Goal: Task Accomplishment & Management: Manage account settings

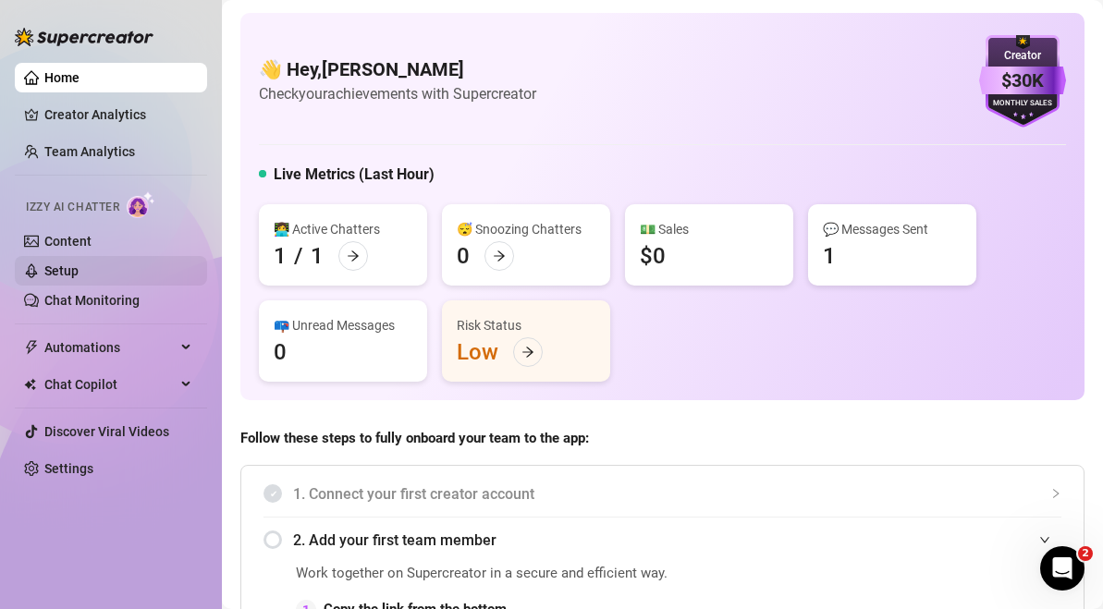
click at [79, 264] on link "Setup" at bounding box center [61, 271] width 34 height 15
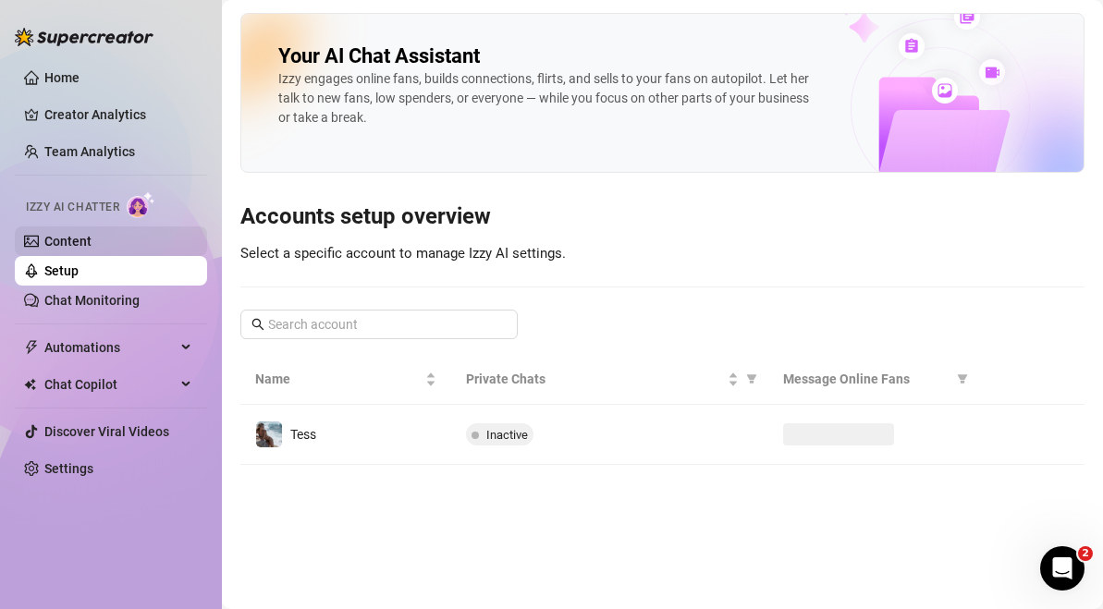
click at [92, 244] on link "Content" at bounding box center [67, 241] width 47 height 15
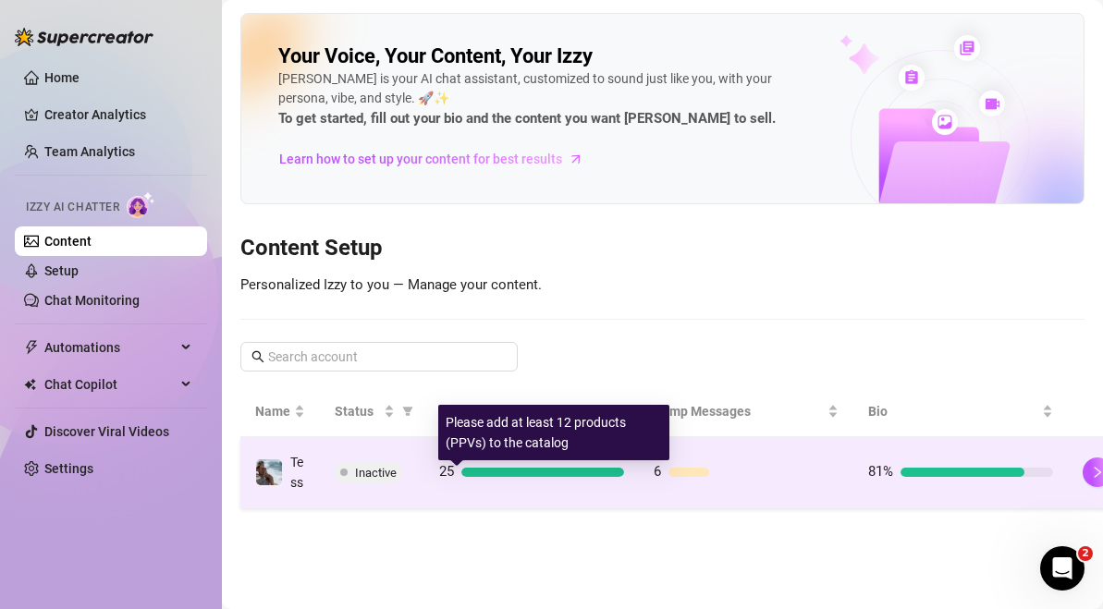
click at [464, 477] on div at bounding box center [542, 472] width 163 height 9
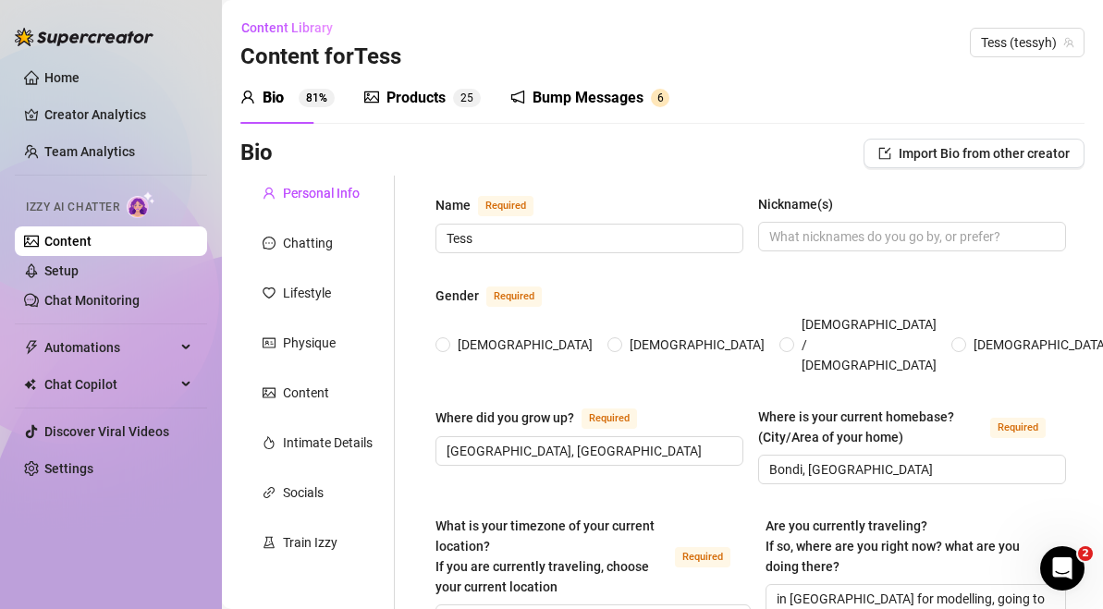
radio input "true"
type input "April 17th, 1996"
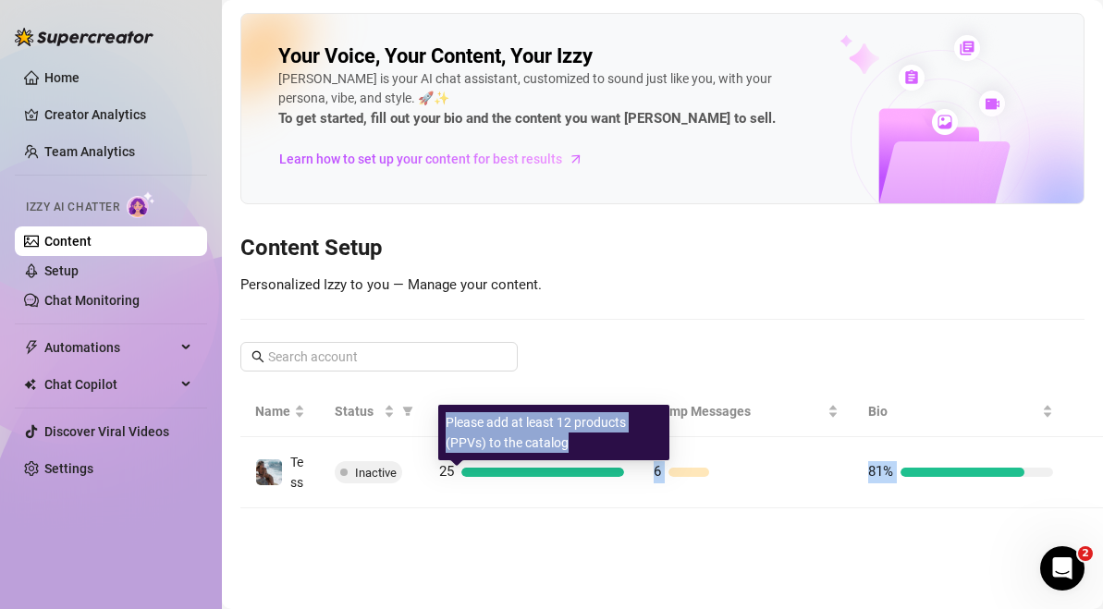
drag, startPoint x: 612, startPoint y: 474, endPoint x: 597, endPoint y: 436, distance: 41.6
click at [596, 436] on body "Home Creator Analytics Team Analytics Izzy AI Chatter Content Setup Chat Monito…" at bounding box center [551, 304] width 1103 height 609
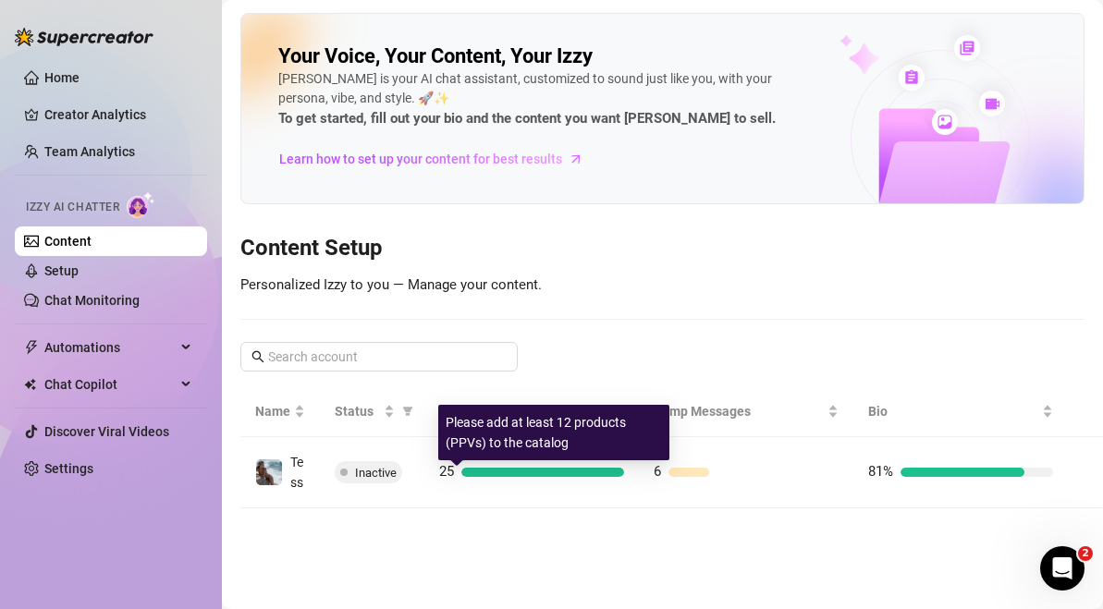
click at [532, 308] on div "Your Voice, Your Content, Your Izzy Izzy is your AI chat assistant, customized …" at bounding box center [662, 261] width 844 height 496
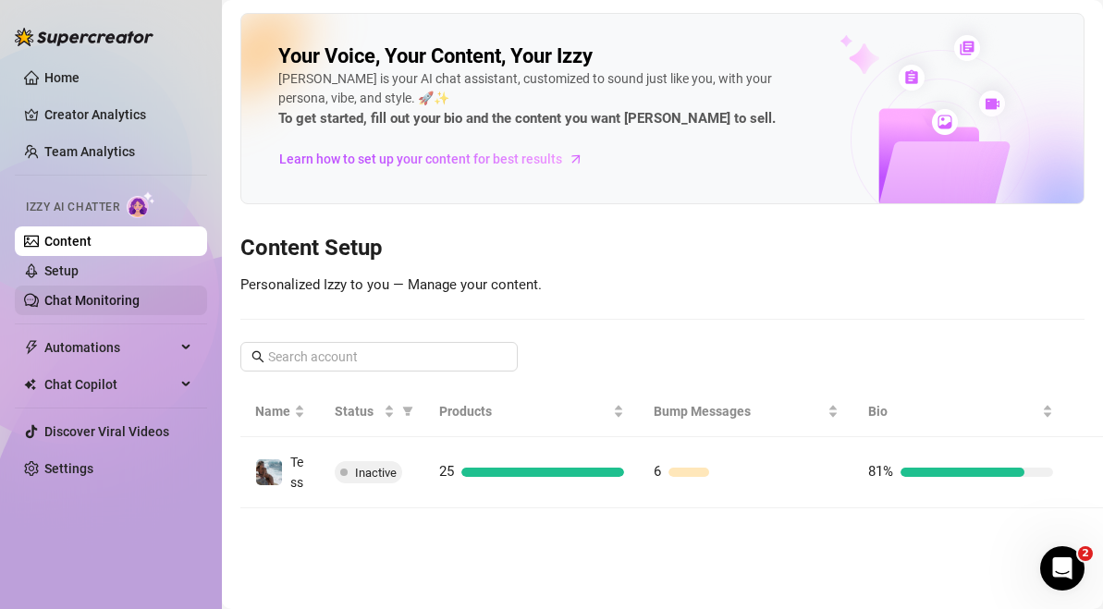
click at [133, 308] on link "Chat Monitoring" at bounding box center [91, 300] width 95 height 15
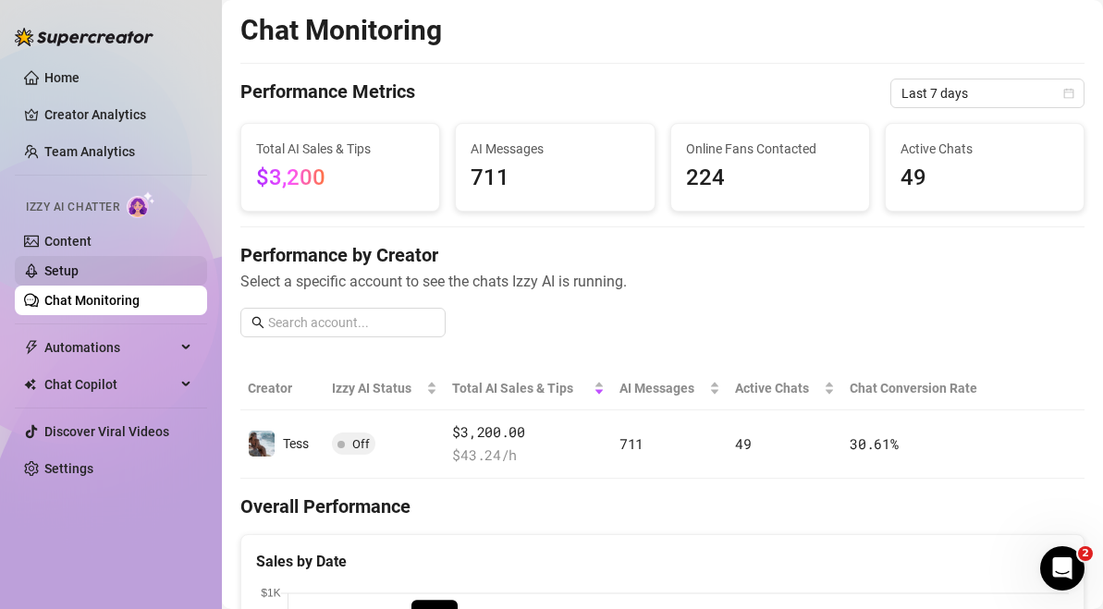
click at [79, 268] on link "Setup" at bounding box center [61, 271] width 34 height 15
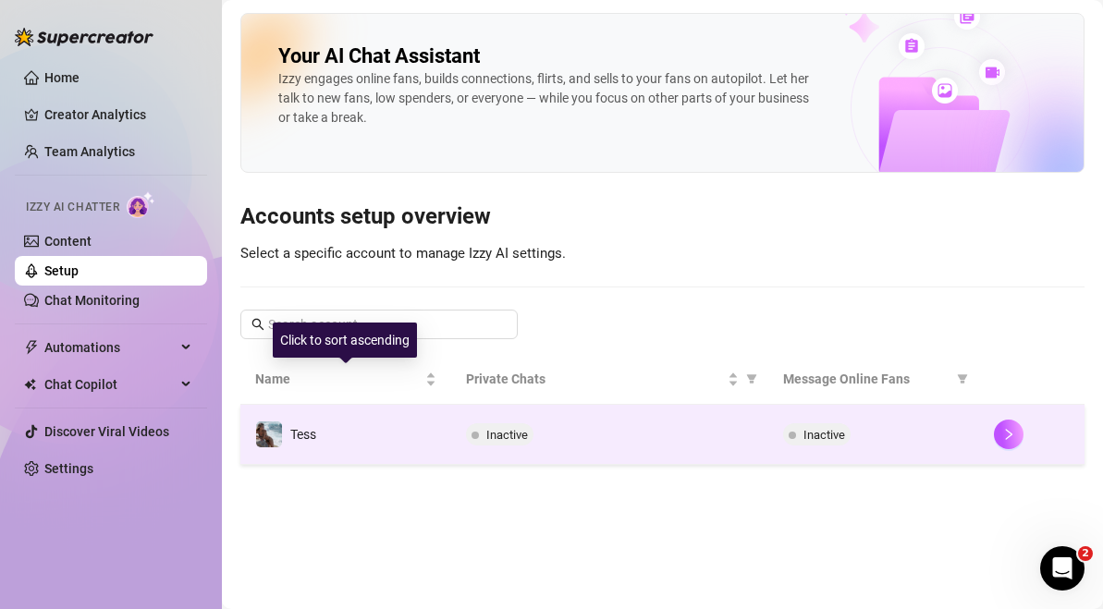
click at [490, 444] on span "Inactive" at bounding box center [500, 435] width 68 height 22
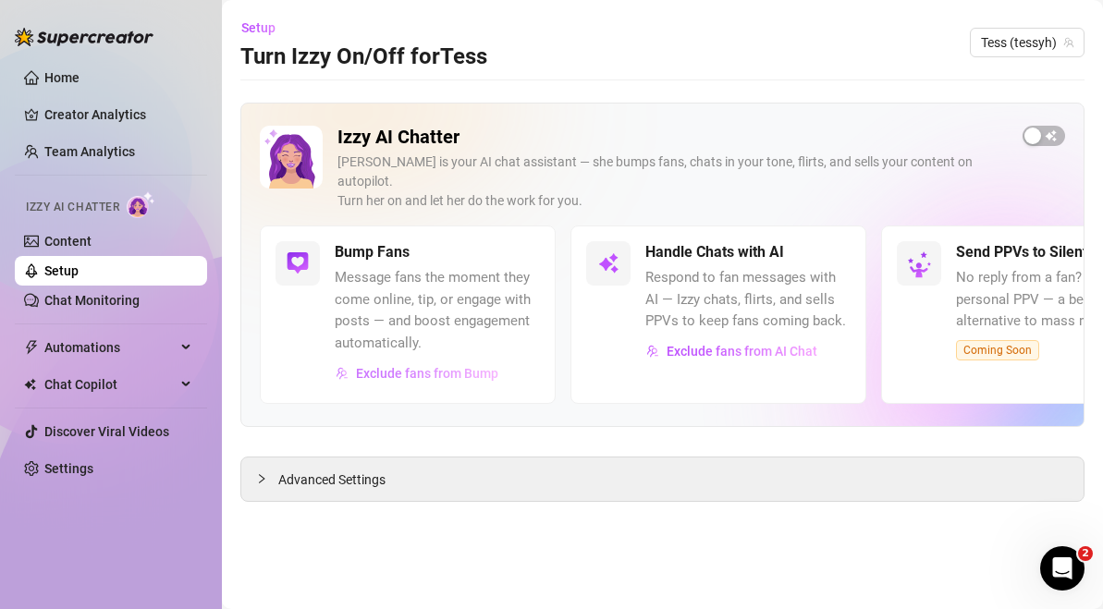
click at [473, 366] on span "Exclude fans from Bump" at bounding box center [427, 373] width 142 height 15
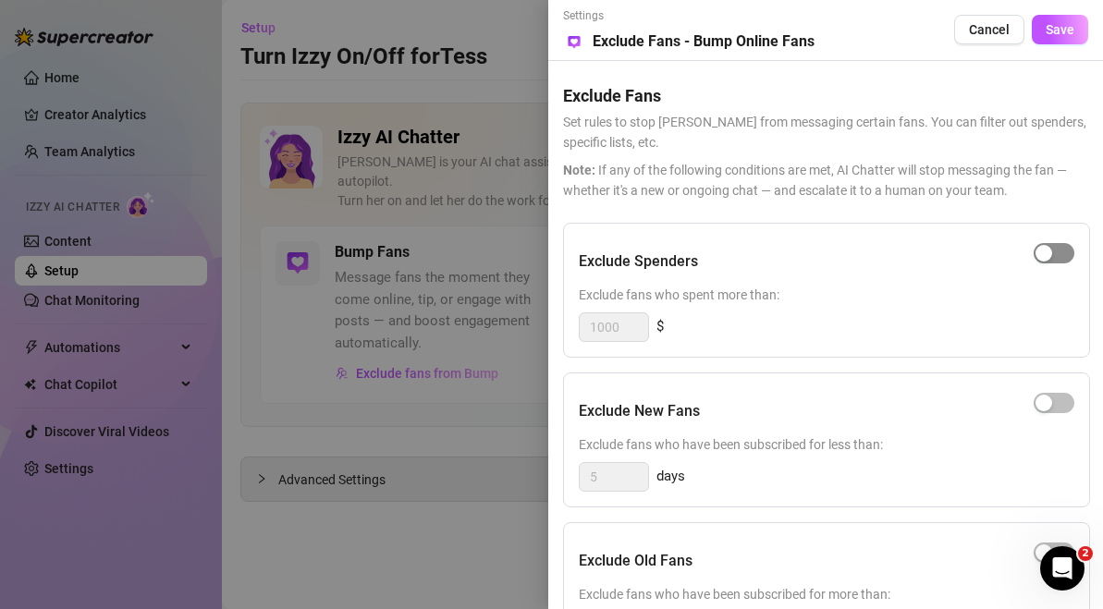
click at [1037, 252] on div "button" at bounding box center [1044, 253] width 17 height 17
drag, startPoint x: 645, startPoint y: 334, endPoint x: 534, endPoint y: 305, distance: 113.7
click at [549, 307] on div "Settings Preview Exclude Fans - Bump Online Fans Cancel Save Exclude Fans Set r…" at bounding box center [825, 304] width 555 height 609
click at [1060, 249] on div "button" at bounding box center [1064, 253] width 17 height 17
click at [1063, 256] on span "button" at bounding box center [1054, 253] width 41 height 20
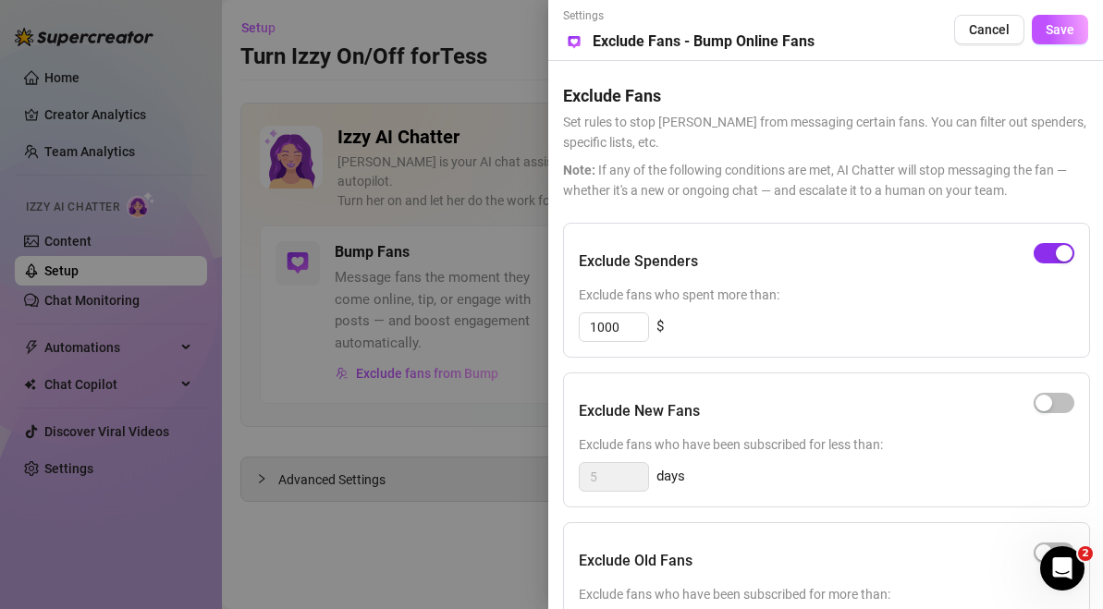
click at [1063, 256] on div "button" at bounding box center [1064, 253] width 17 height 17
click at [1039, 260] on div "button" at bounding box center [1044, 253] width 17 height 17
drag, startPoint x: 648, startPoint y: 336, endPoint x: 582, endPoint y: 316, distance: 69.4
click at [582, 316] on div "1000" at bounding box center [614, 328] width 70 height 30
click at [641, 323] on input "1000" at bounding box center [614, 327] width 68 height 28
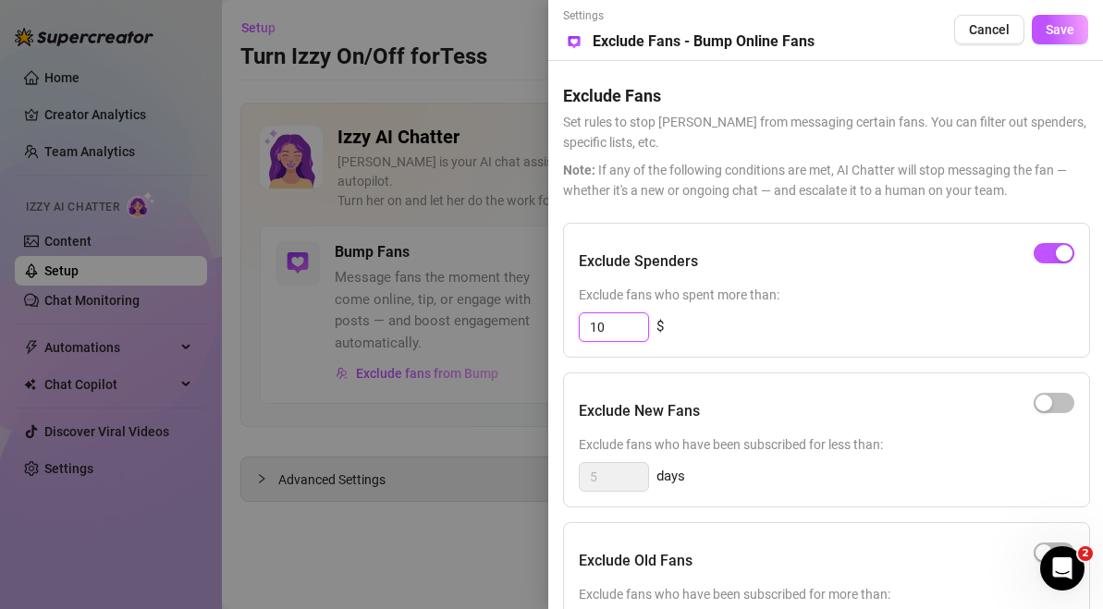
type input "10"
click at [740, 364] on div "Exclude Spenders Exclude fans who spent more than: 10 $ Exclude New Fans Exclud…" at bounding box center [825, 528] width 525 height 610
click at [759, 334] on div "10 $" at bounding box center [827, 328] width 496 height 30
click at [829, 416] on div "Exclude New Fans" at bounding box center [827, 411] width 496 height 46
click at [998, 23] on span "Cancel" at bounding box center [989, 29] width 41 height 15
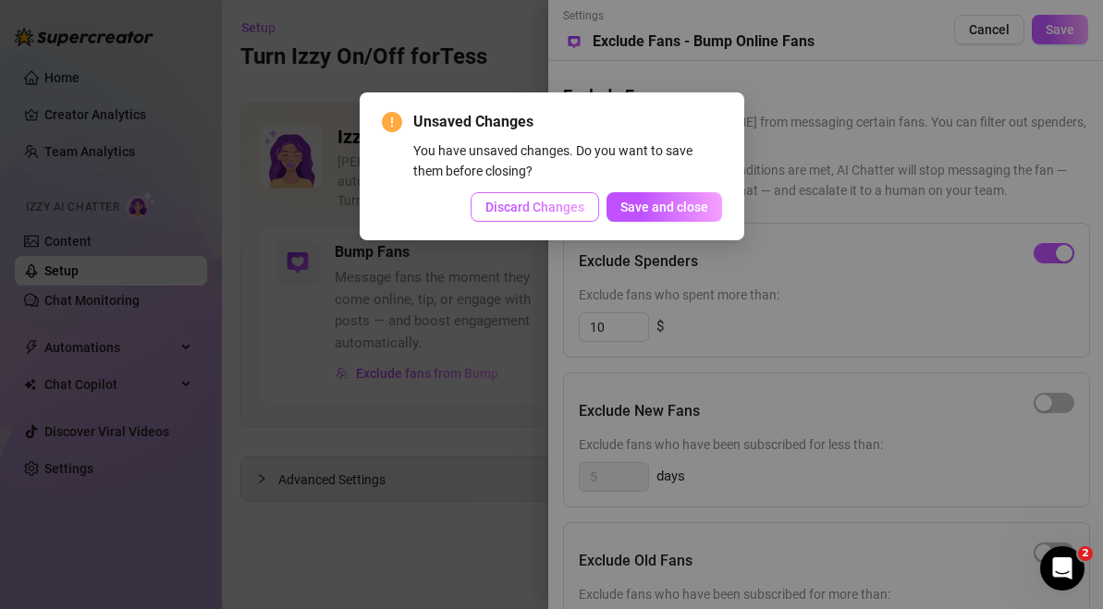
click at [577, 195] on button "Discard Changes" at bounding box center [535, 207] width 129 height 30
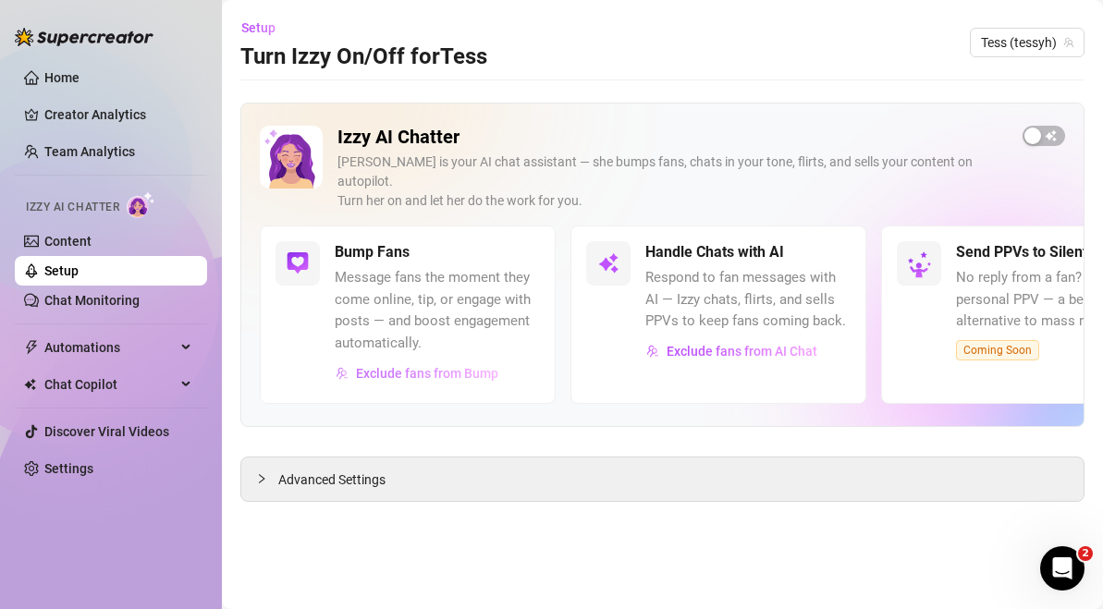
click at [480, 366] on span "Exclude fans from Bump" at bounding box center [427, 373] width 142 height 15
click at [460, 366] on span "Exclude fans from Bump" at bounding box center [427, 373] width 142 height 15
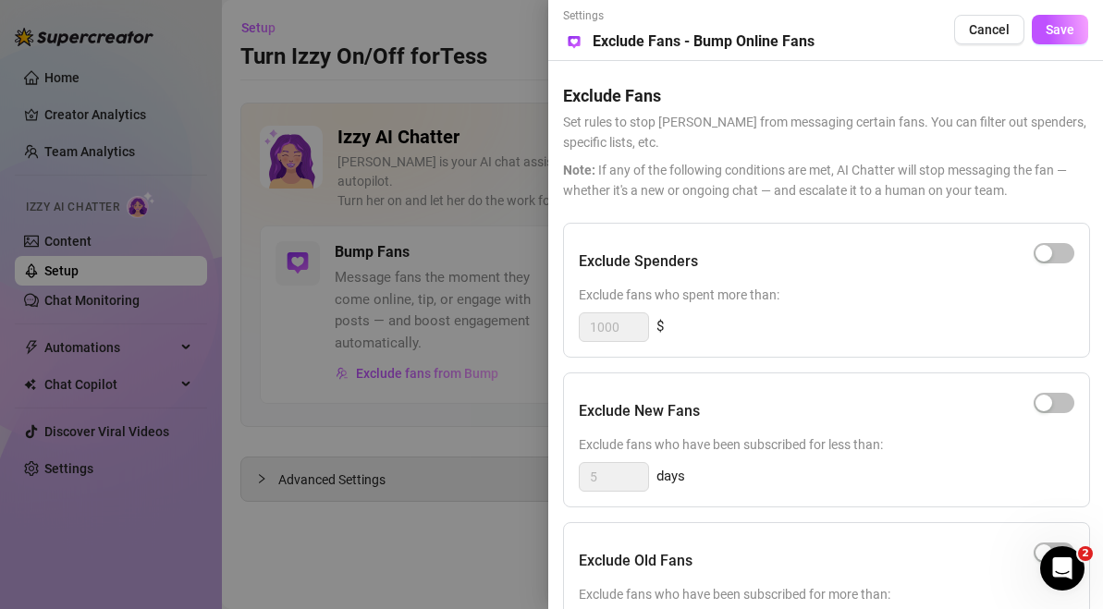
click at [798, 572] on div "Exclude Old Fans" at bounding box center [827, 561] width 496 height 46
click at [1059, 91] on h5 "Exclude Fans" at bounding box center [825, 95] width 525 height 25
drag, startPoint x: 1059, startPoint y: 91, endPoint x: 1049, endPoint y: 79, distance: 15.7
click at [1059, 91] on h5 "Exclude Fans" at bounding box center [825, 95] width 525 height 25
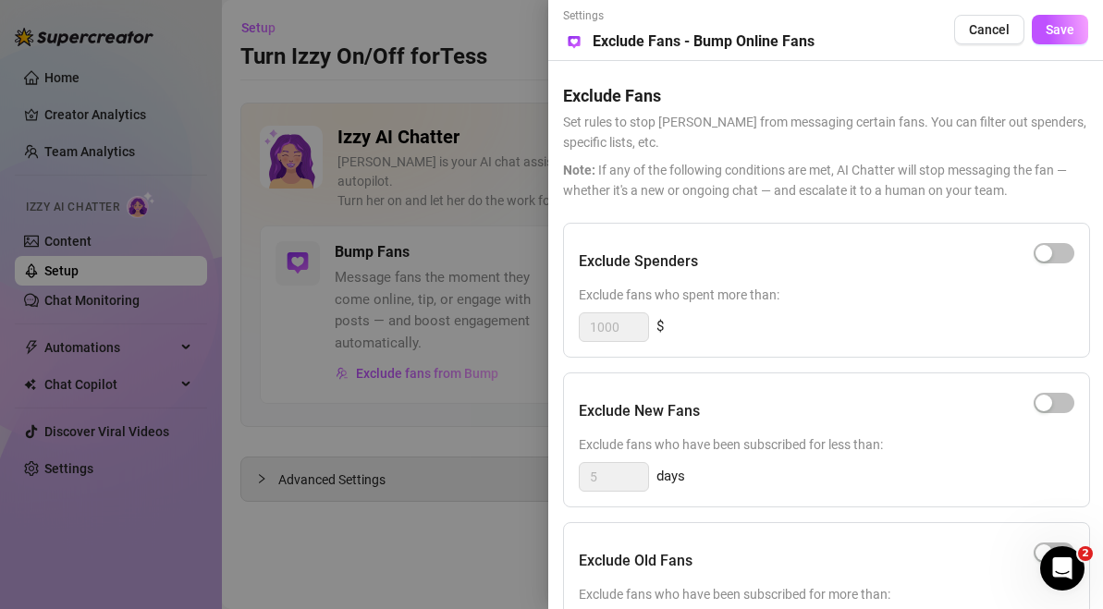
click at [1049, 79] on div "Exclude Fans Set rules to stop [PERSON_NAME] from messaging certain fans. You c…" at bounding box center [825, 131] width 525 height 140
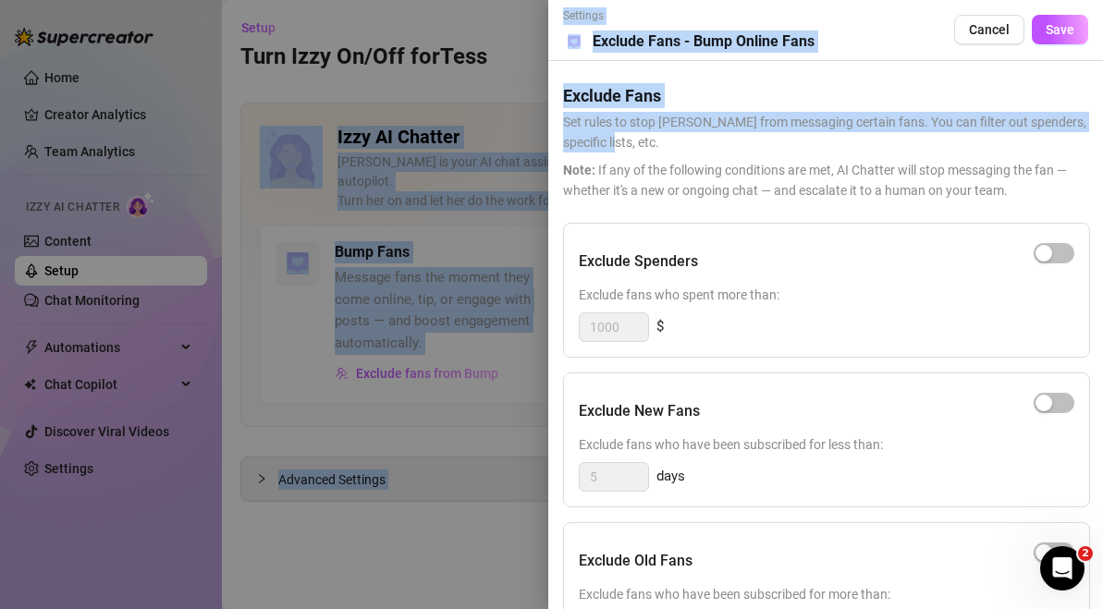
drag, startPoint x: 965, startPoint y: 146, endPoint x: 986, endPoint y: -71, distance: 218.3
click at [986, 0] on html "Home Creator Analytics Team Analytics Izzy AI Chatter Content Setup Chat Monito…" at bounding box center [551, 304] width 1103 height 609
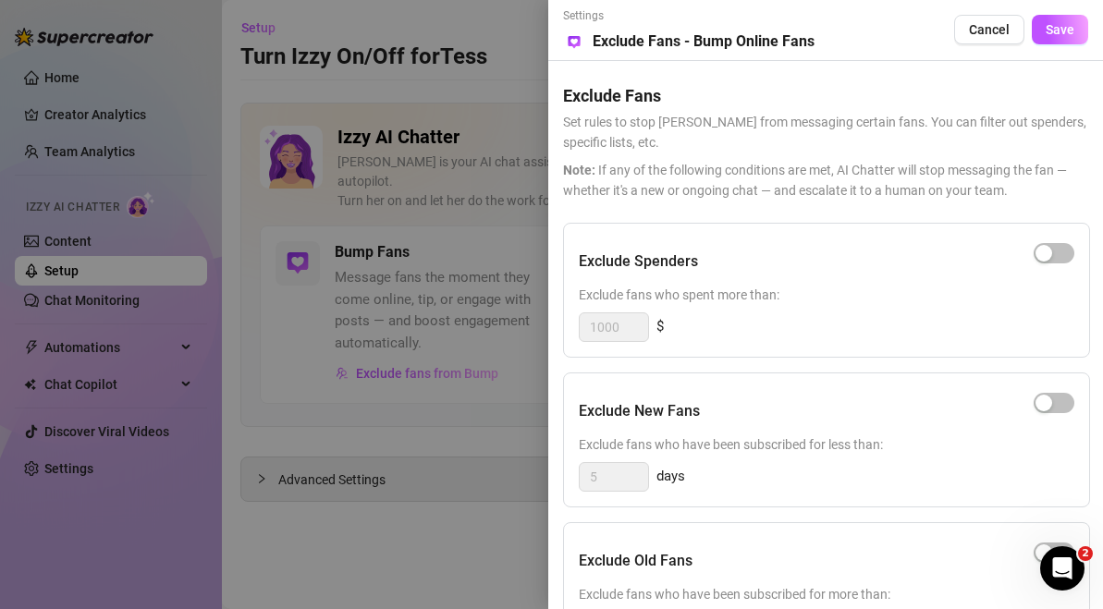
click at [724, 199] on span "Note: If any of the following conditions are met, AI Chatter will stop messagin…" at bounding box center [825, 180] width 525 height 41
click at [554, 110] on div "Settings Preview Exclude Fans - Bump Online Fans Cancel Save Exclude Fans Set r…" at bounding box center [825, 304] width 555 height 609
click at [528, 128] on div at bounding box center [551, 304] width 1103 height 609
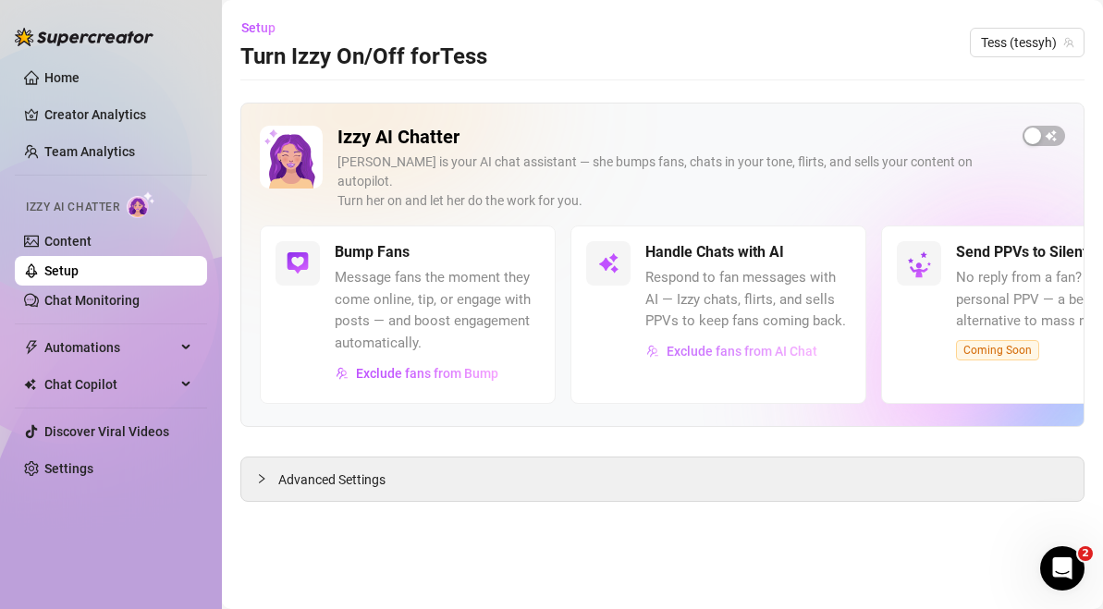
click at [720, 337] on button "Exclude fans from AI Chat" at bounding box center [731, 352] width 173 height 30
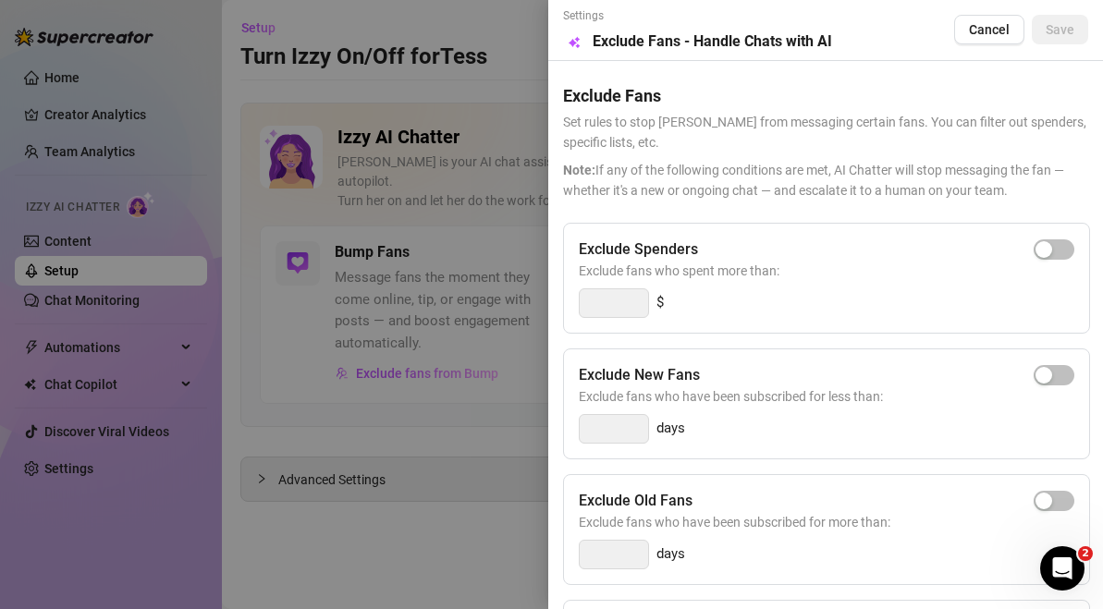
click at [476, 213] on div at bounding box center [551, 304] width 1103 height 609
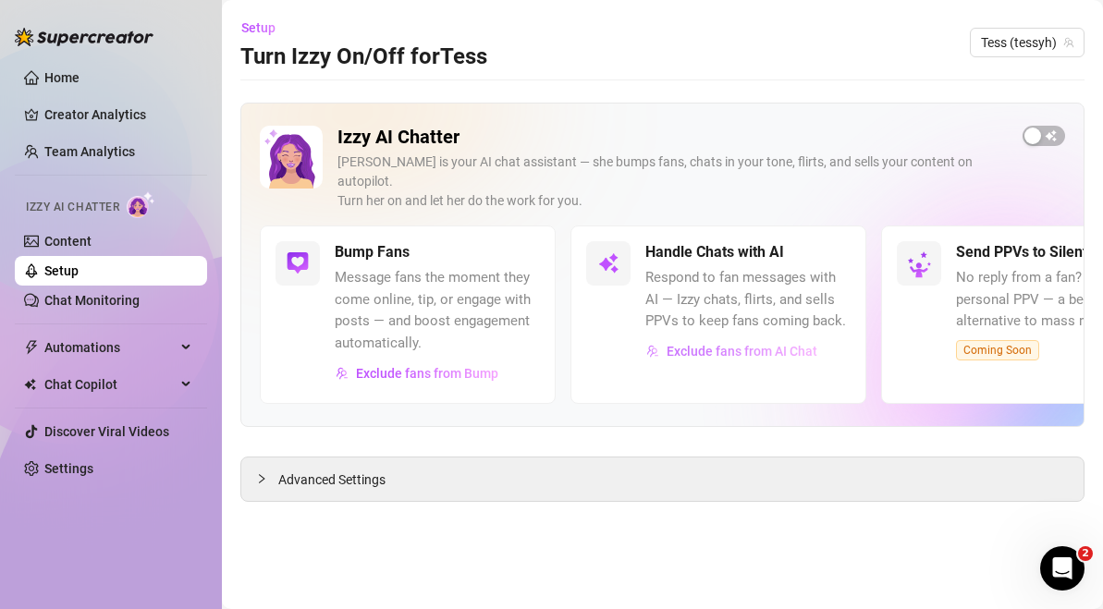
click at [762, 344] on span "Exclude fans from AI Chat" at bounding box center [742, 351] width 151 height 15
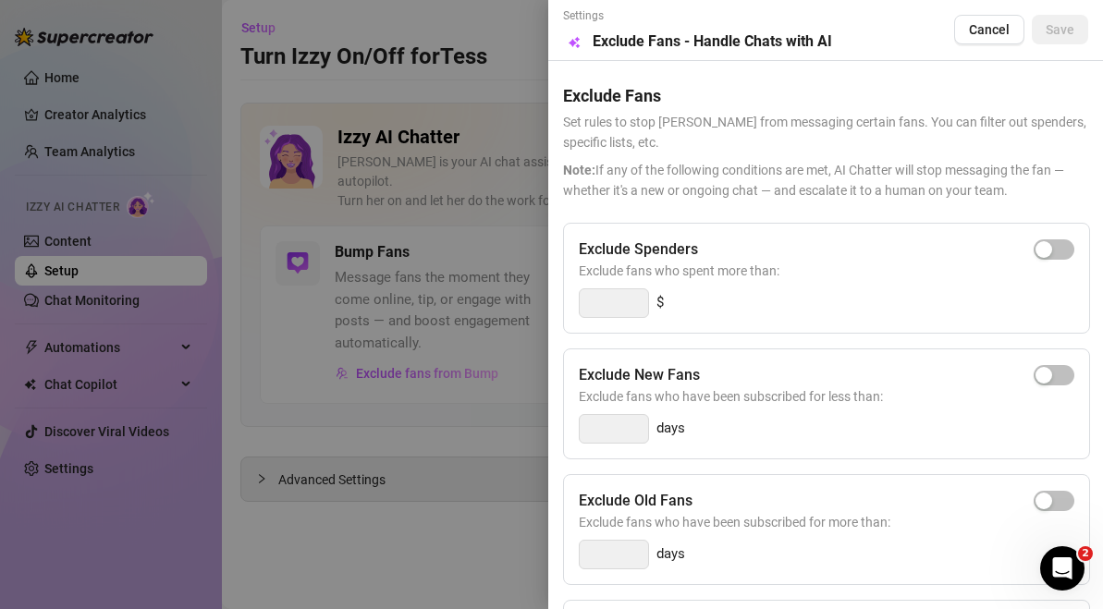
click at [453, 306] on div at bounding box center [551, 304] width 1103 height 609
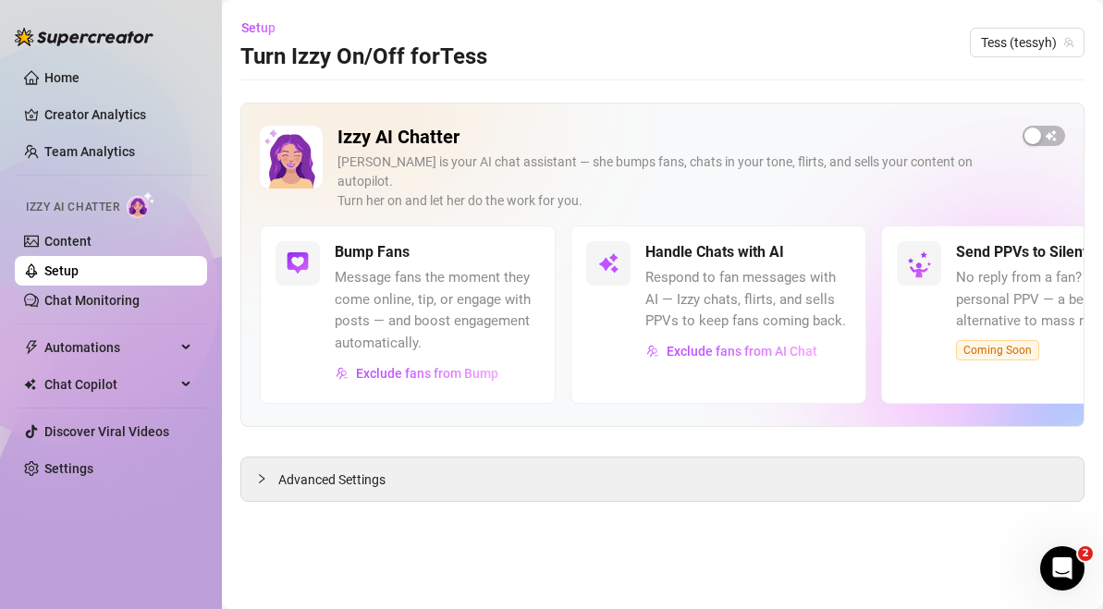
click at [1025, 120] on div "Izzy AI Chatter [PERSON_NAME] is your AI chat assistant — she bumps fans, chats…" at bounding box center [662, 265] width 844 height 325
click at [1028, 130] on div "button" at bounding box center [1033, 136] width 17 height 17
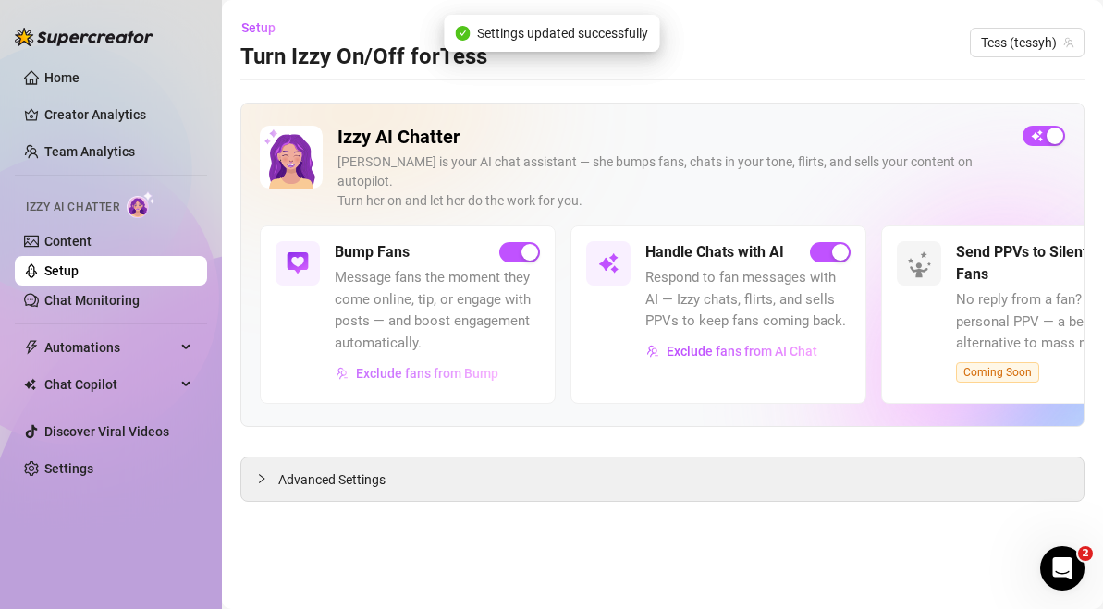
click at [450, 359] on button "Exclude fans from Bump" at bounding box center [417, 374] width 165 height 30
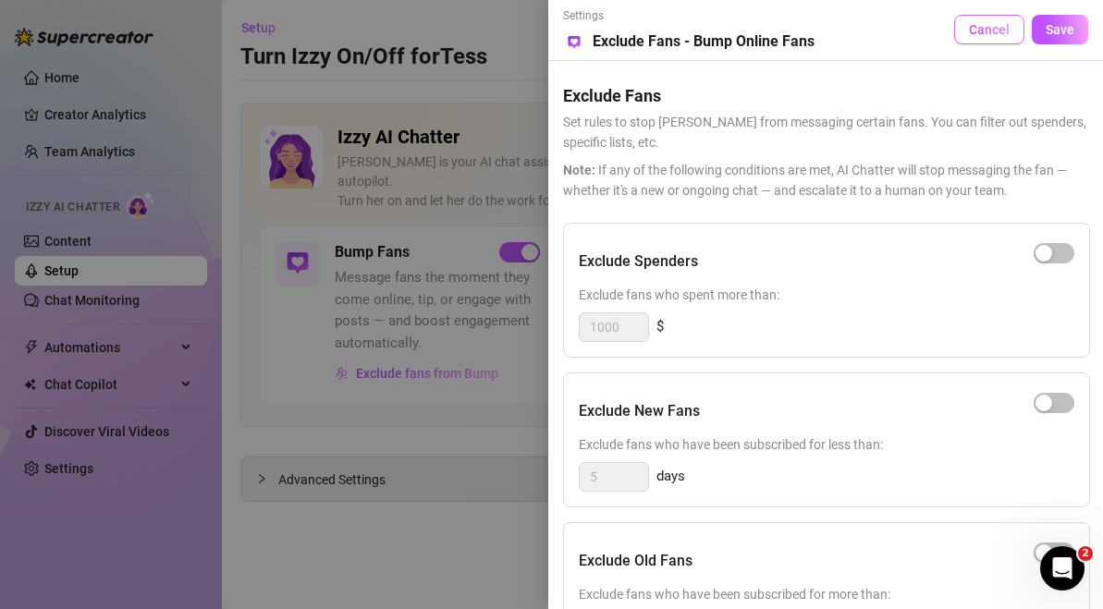
click at [1001, 27] on span "Cancel" at bounding box center [989, 29] width 41 height 15
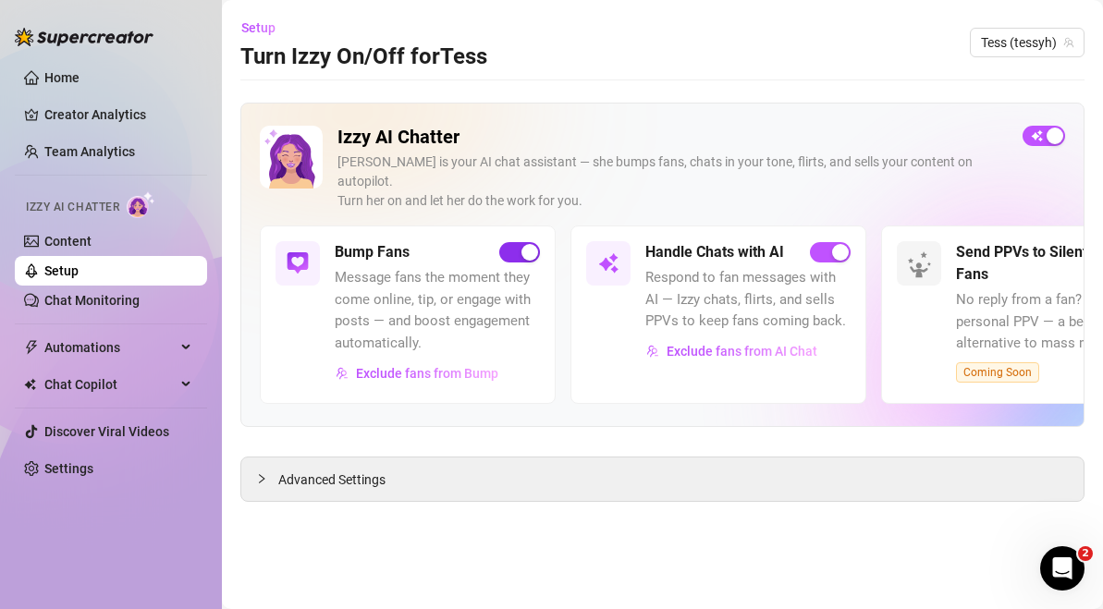
click at [508, 242] on span "button" at bounding box center [519, 252] width 41 height 20
